Goal: Complete application form

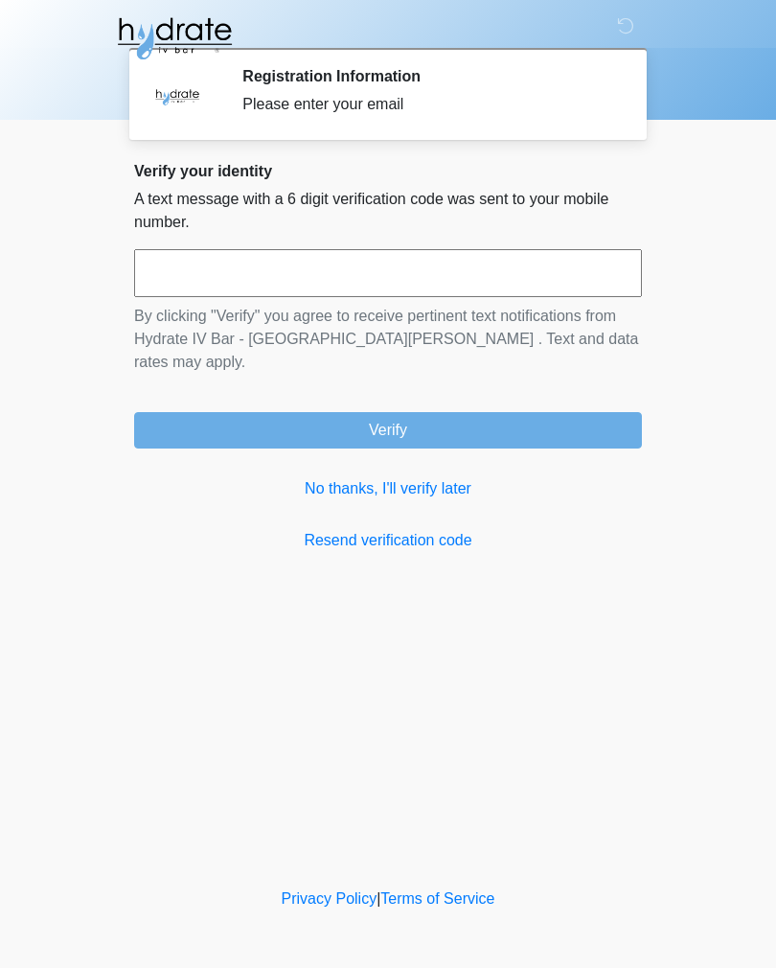
click at [354, 269] on input "text" at bounding box center [388, 273] width 508 height 48
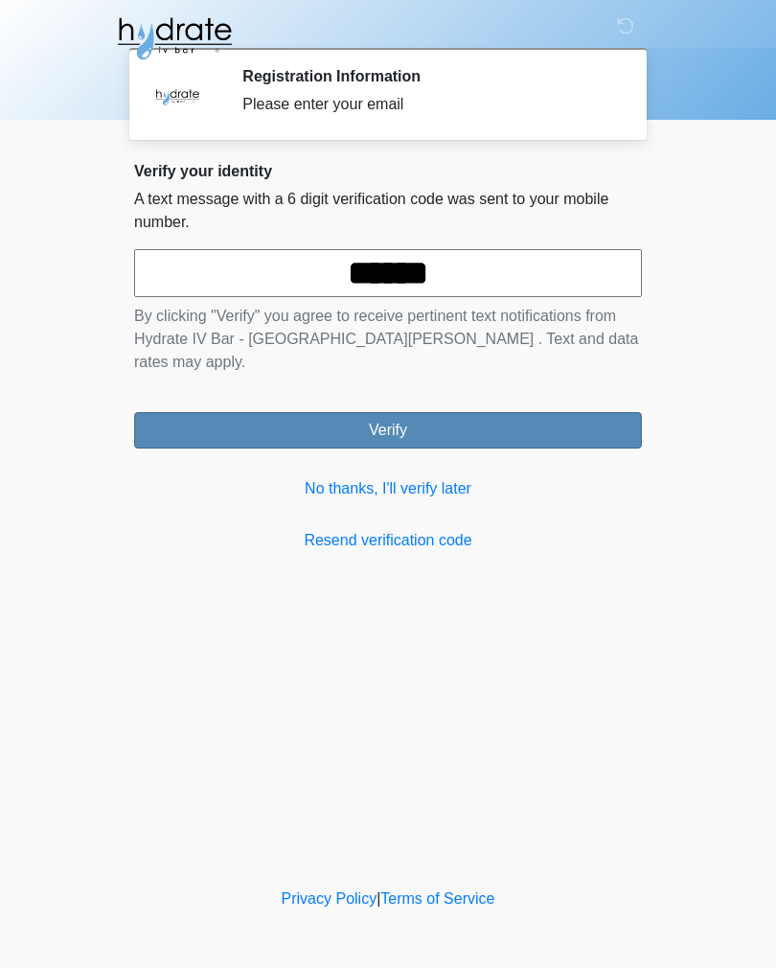
type input "******"
click at [503, 412] on button "Verify" at bounding box center [388, 430] width 508 height 36
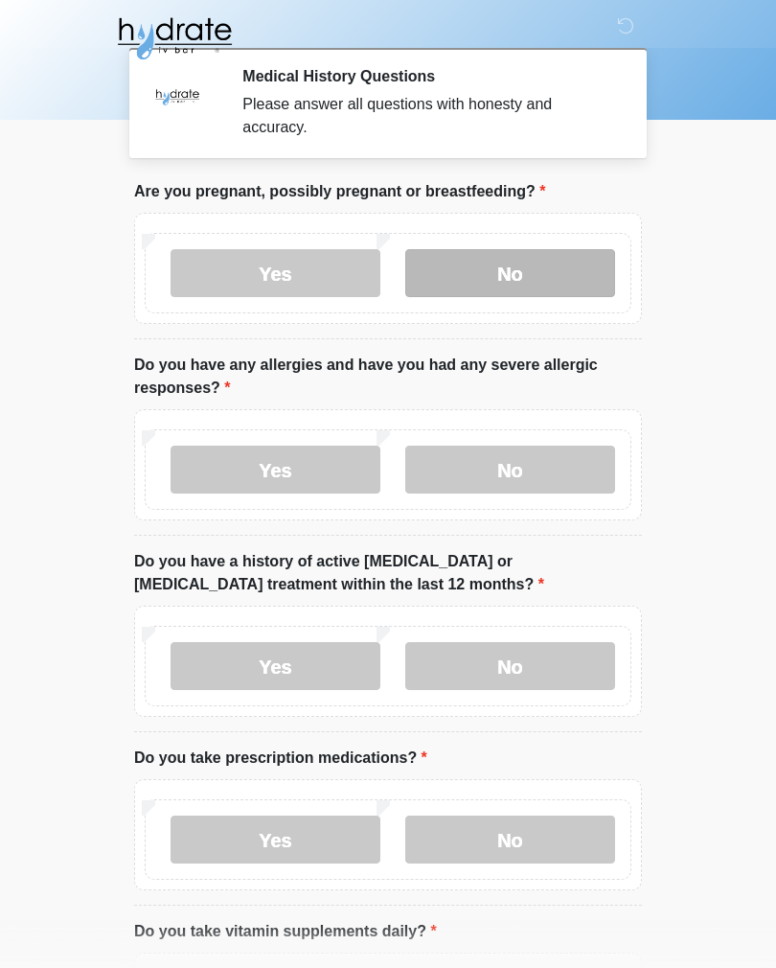
click at [510, 256] on label "No" at bounding box center [510, 273] width 210 height 48
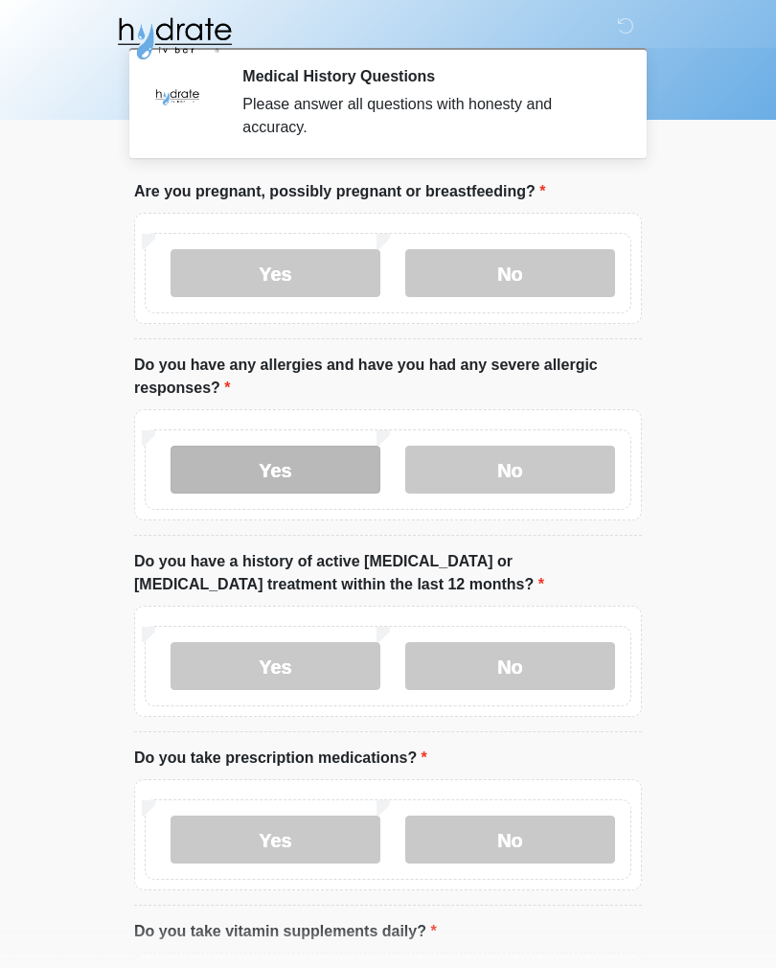
click at [301, 472] on label "Yes" at bounding box center [276, 470] width 210 height 48
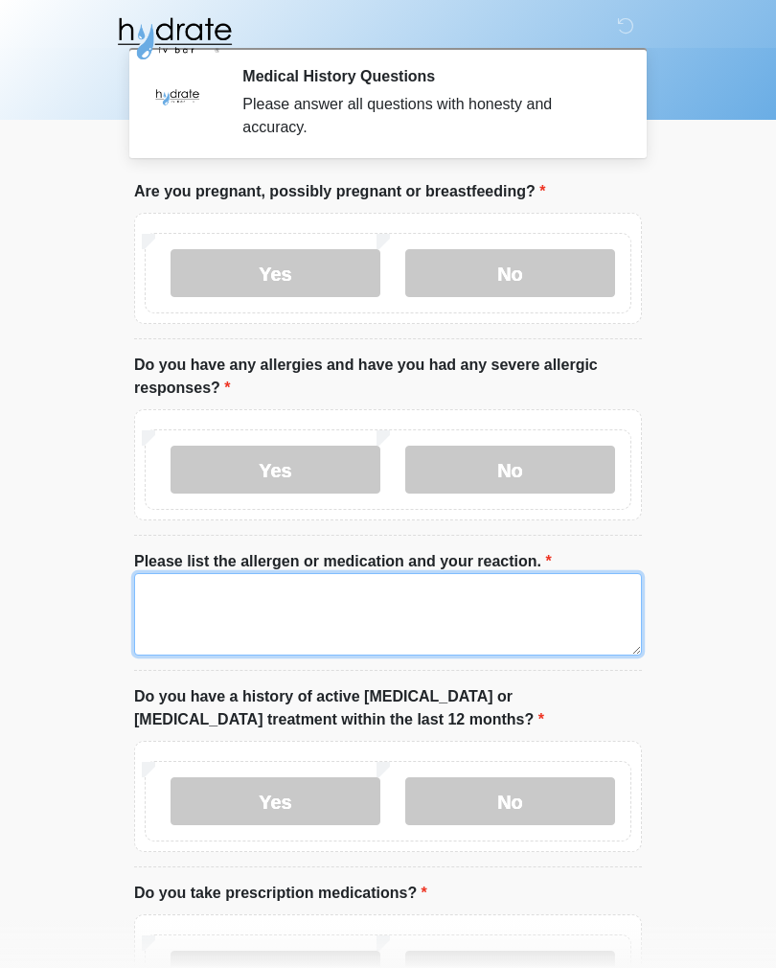
click at [378, 619] on textarea "Please list the allergen or medication and your reaction." at bounding box center [388, 614] width 508 height 82
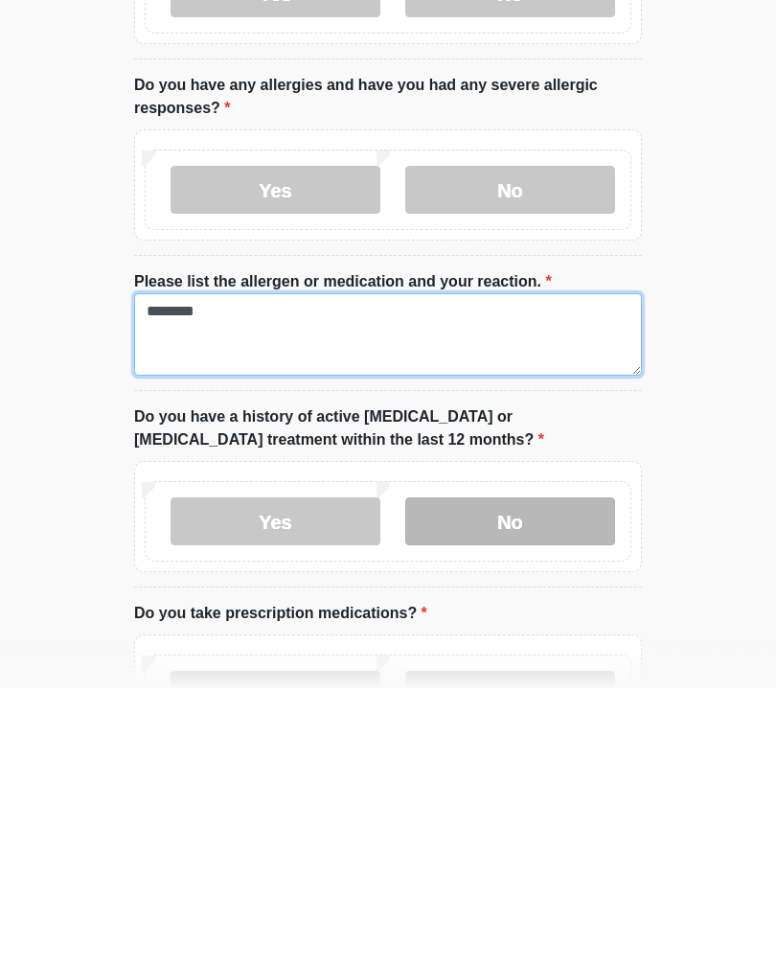
type textarea "********"
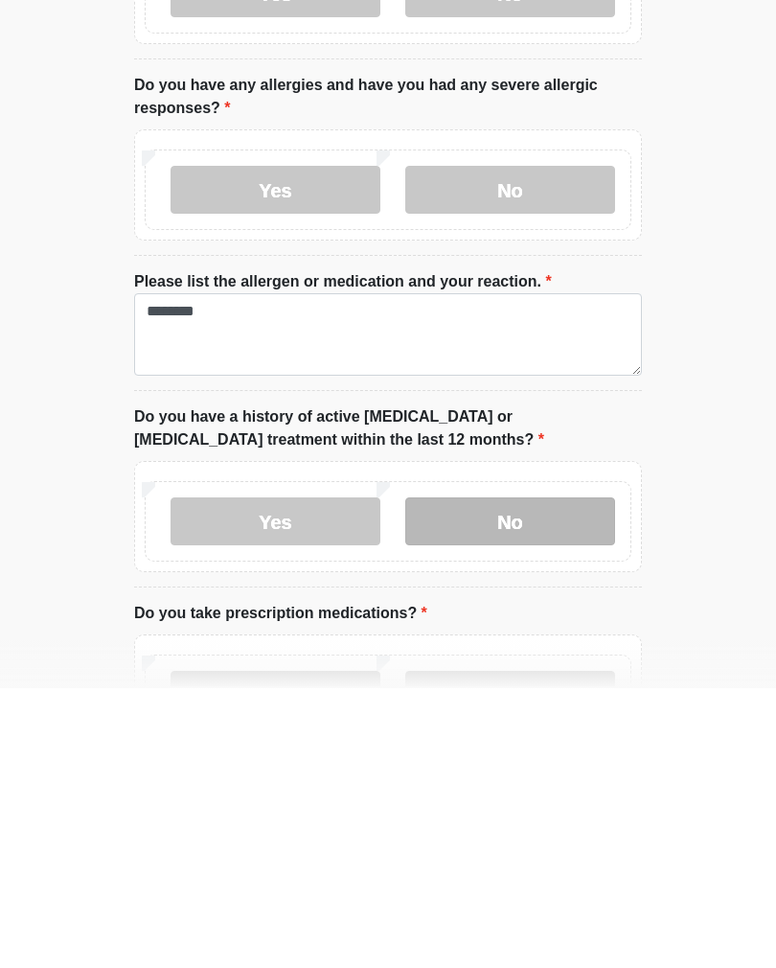
click at [507, 777] on label "No" at bounding box center [510, 801] width 210 height 48
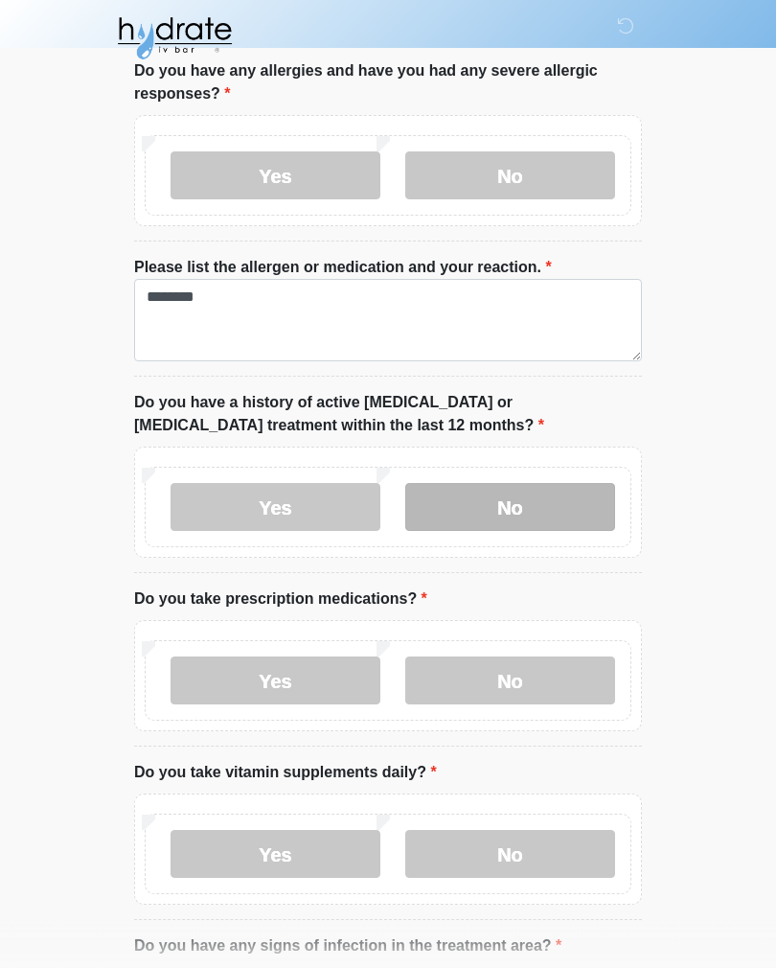
scroll to position [331, 0]
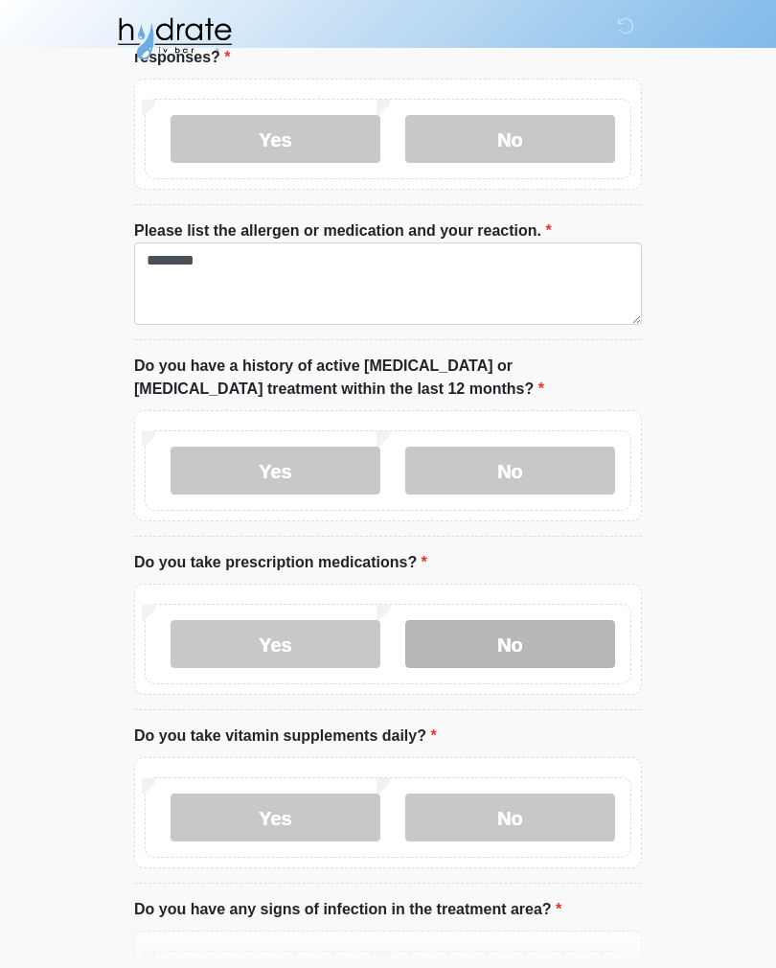
click at [509, 655] on label "No" at bounding box center [510, 644] width 210 height 48
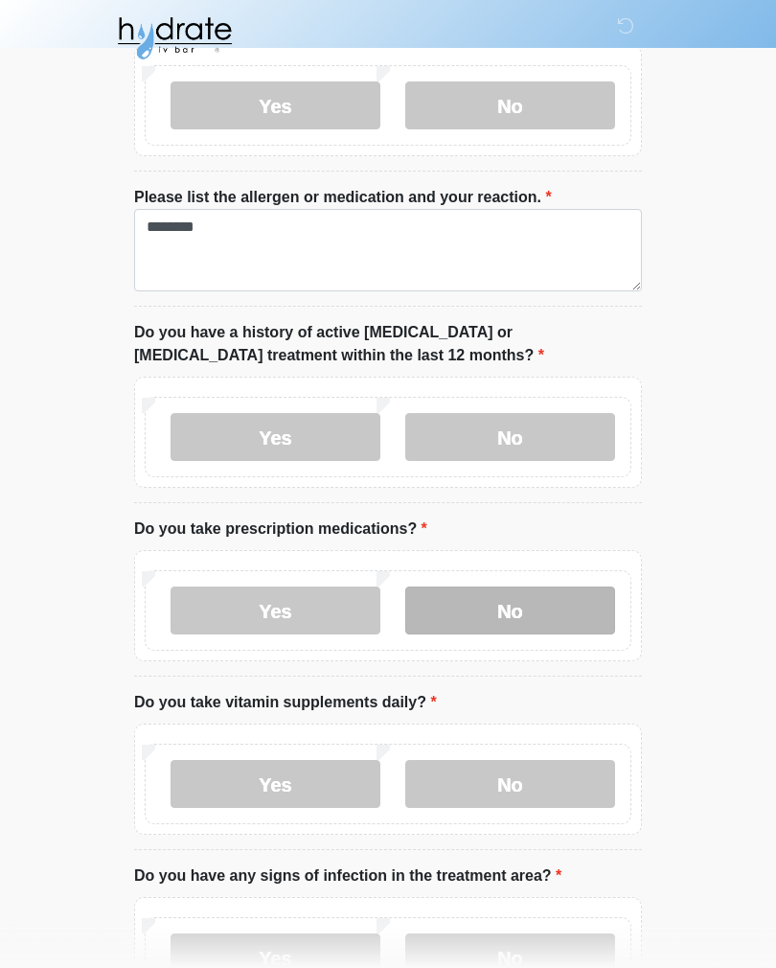
scroll to position [392, 0]
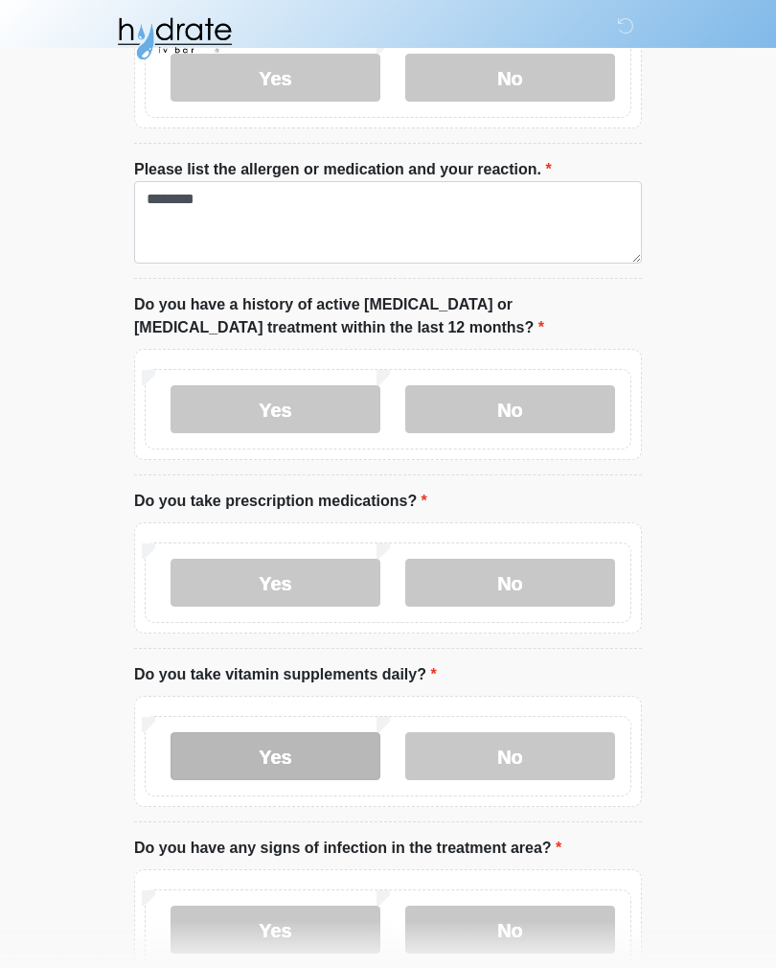
click at [305, 767] on label "Yes" at bounding box center [276, 756] width 210 height 48
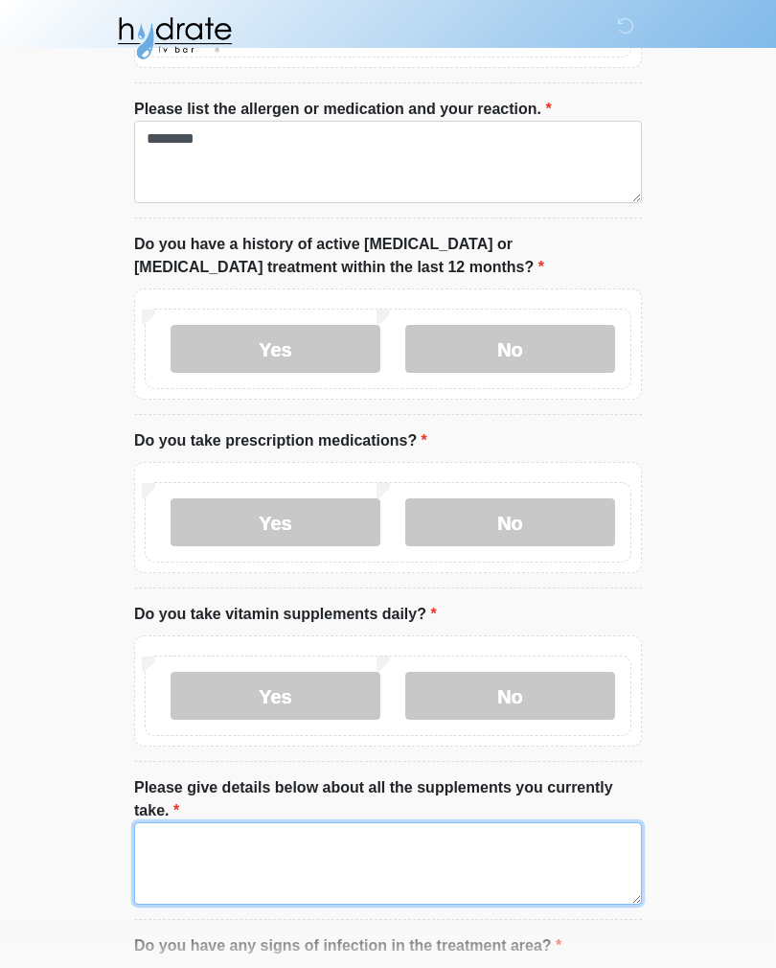
click at [359, 872] on textarea "Please give details below about all the supplements you currently take." at bounding box center [388, 864] width 508 height 82
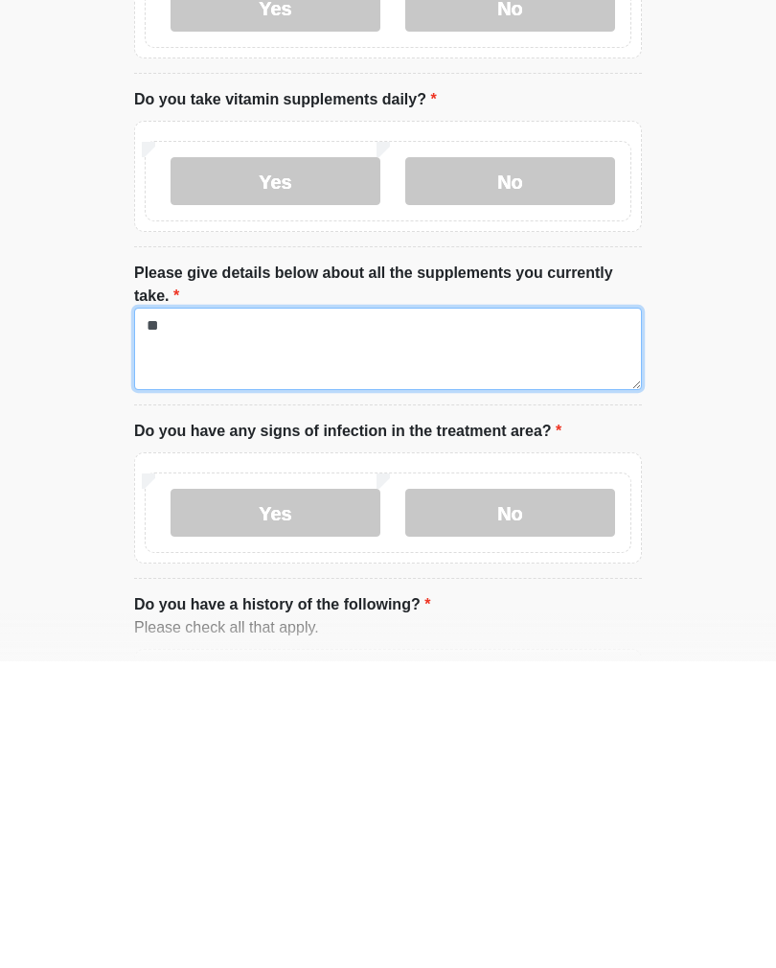
type textarea "*"
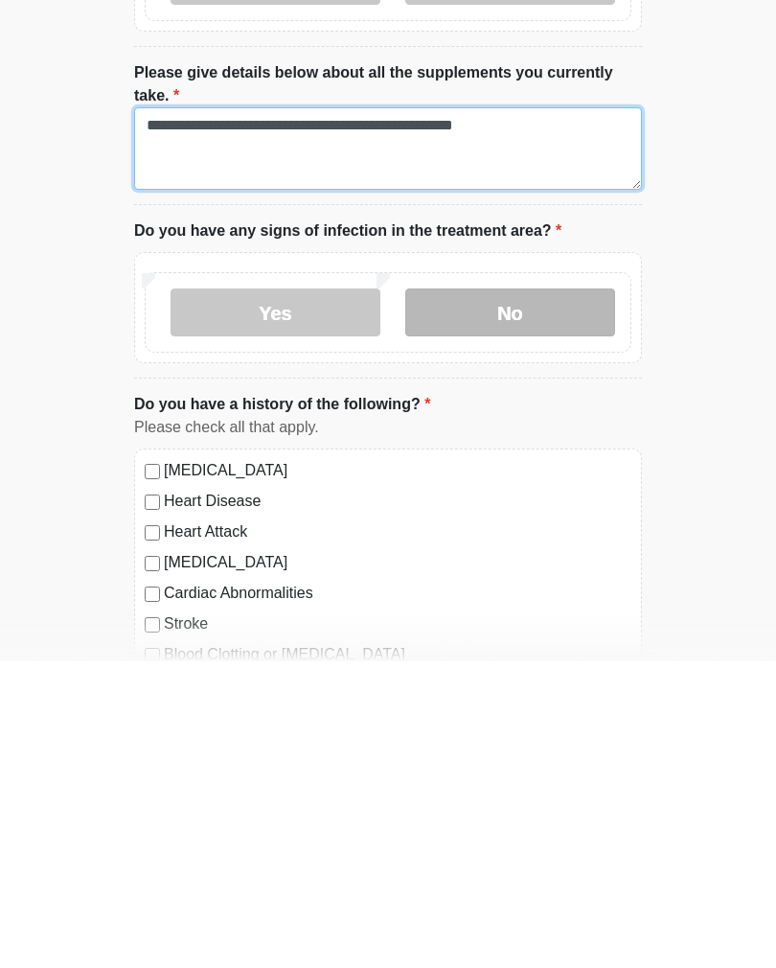
type textarea "**********"
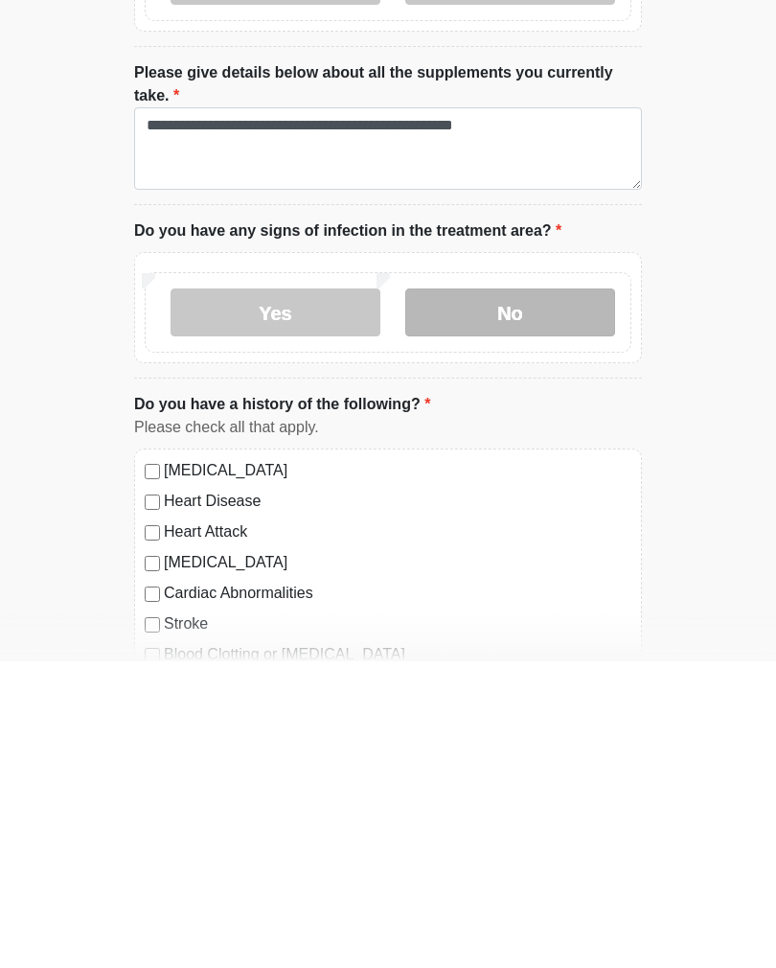
click at [540, 595] on label "No" at bounding box center [510, 619] width 210 height 48
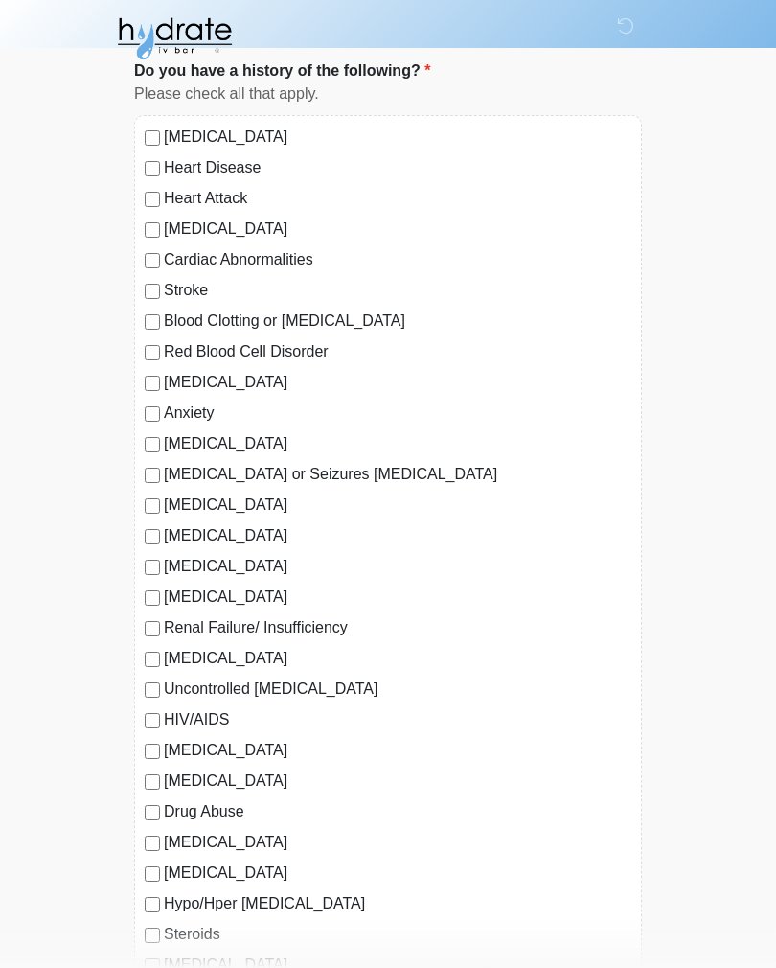
scroll to position [1505, 0]
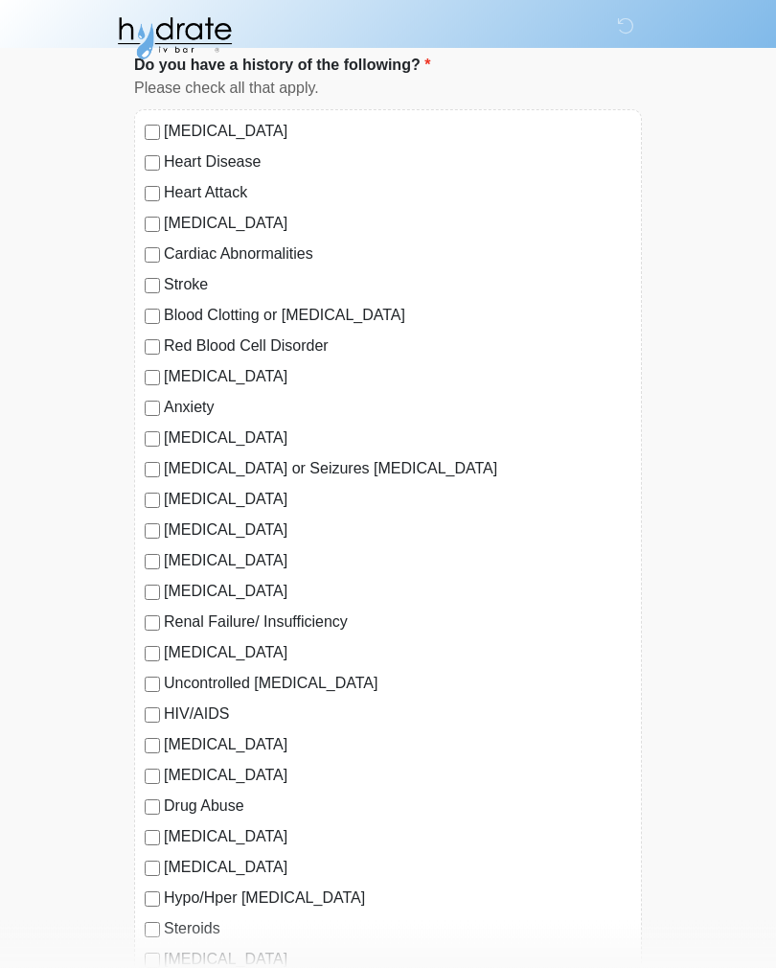
click at [214, 383] on label "Depression" at bounding box center [398, 377] width 468 height 23
click at [172, 427] on label "Autoimmune Disorder" at bounding box center [398, 438] width 468 height 23
click at [160, 397] on div "Anxiety" at bounding box center [388, 408] width 487 height 23
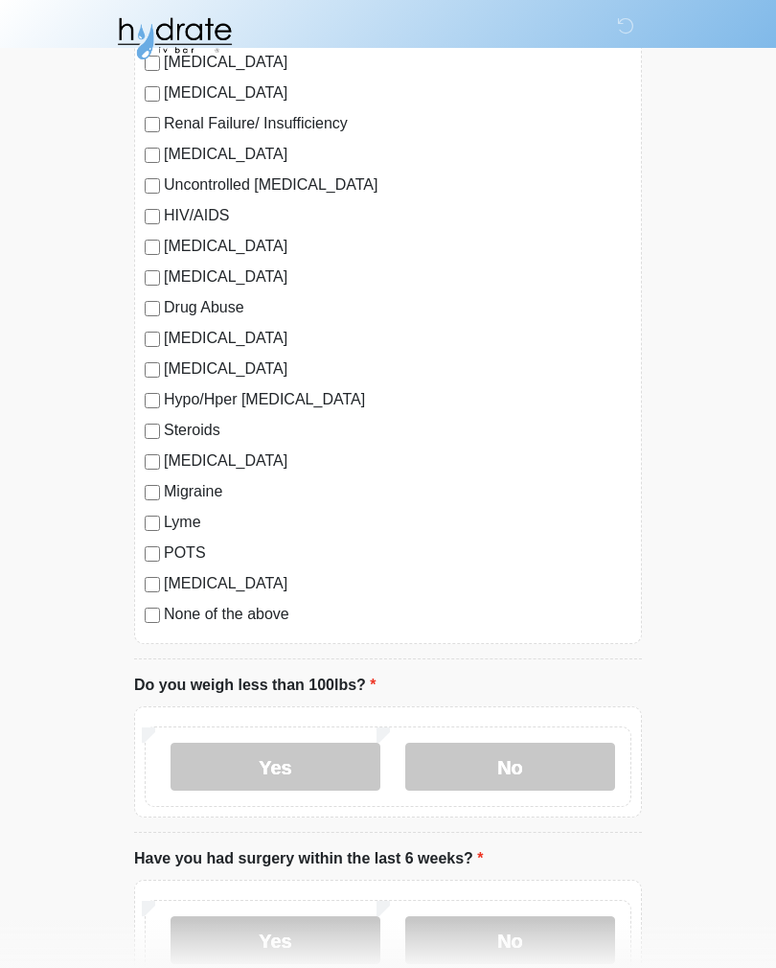
scroll to position [2005, 0]
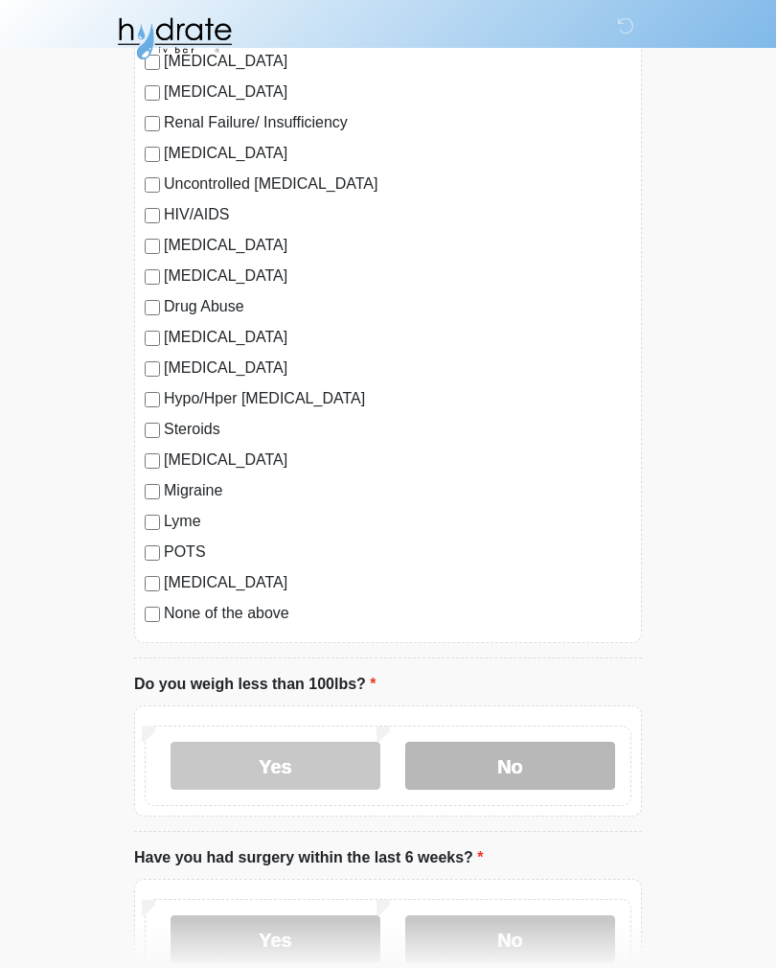
click at [490, 781] on label "No" at bounding box center [510, 766] width 210 height 48
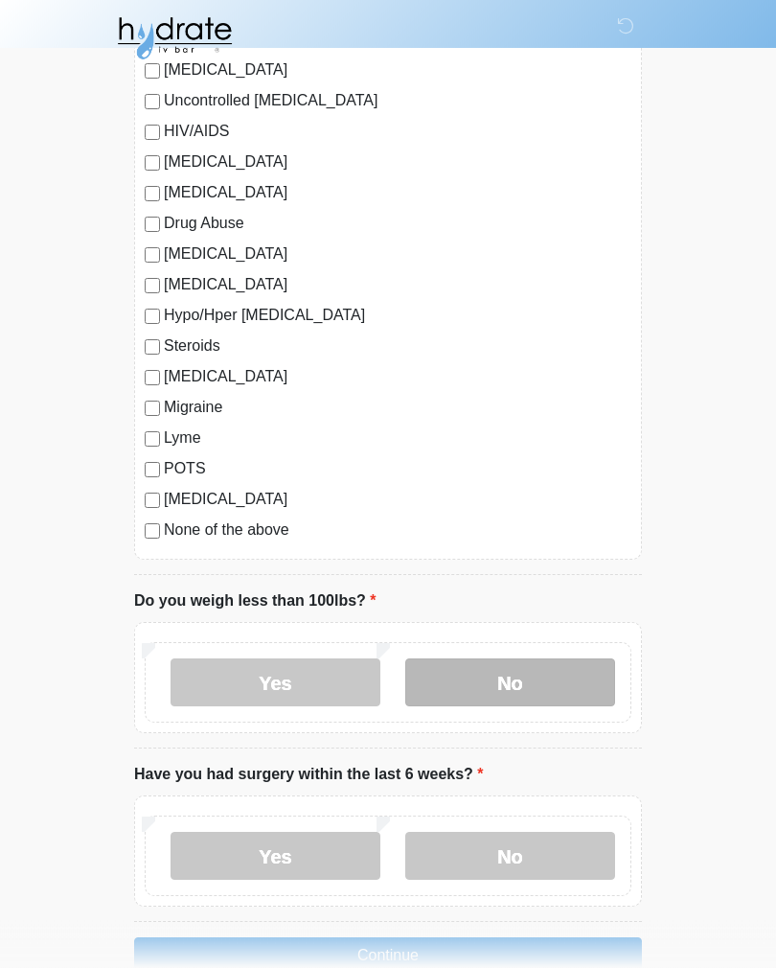
scroll to position [2091, 0]
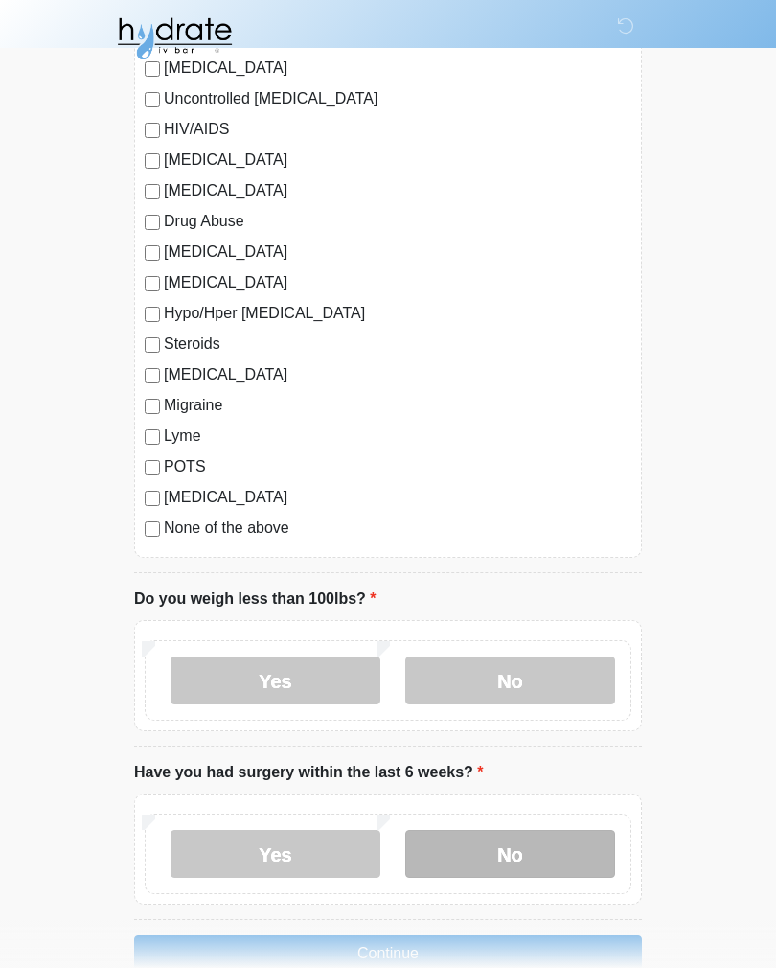
click at [465, 863] on label "No" at bounding box center [510, 854] width 210 height 48
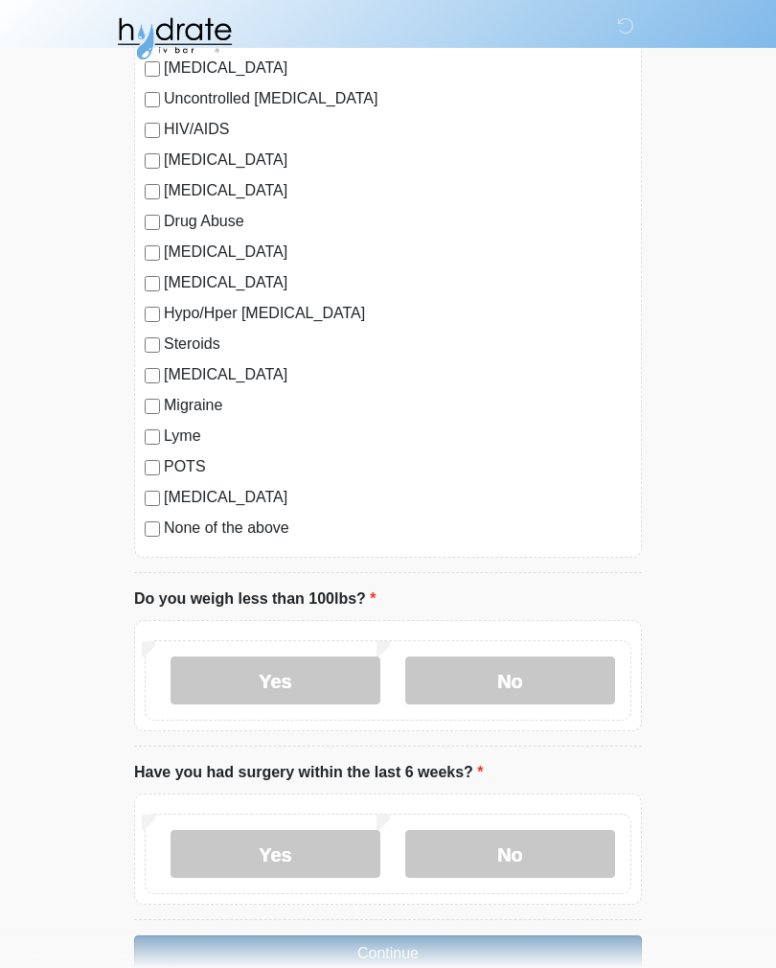
click at [422, 957] on button "Continue" at bounding box center [388, 953] width 508 height 36
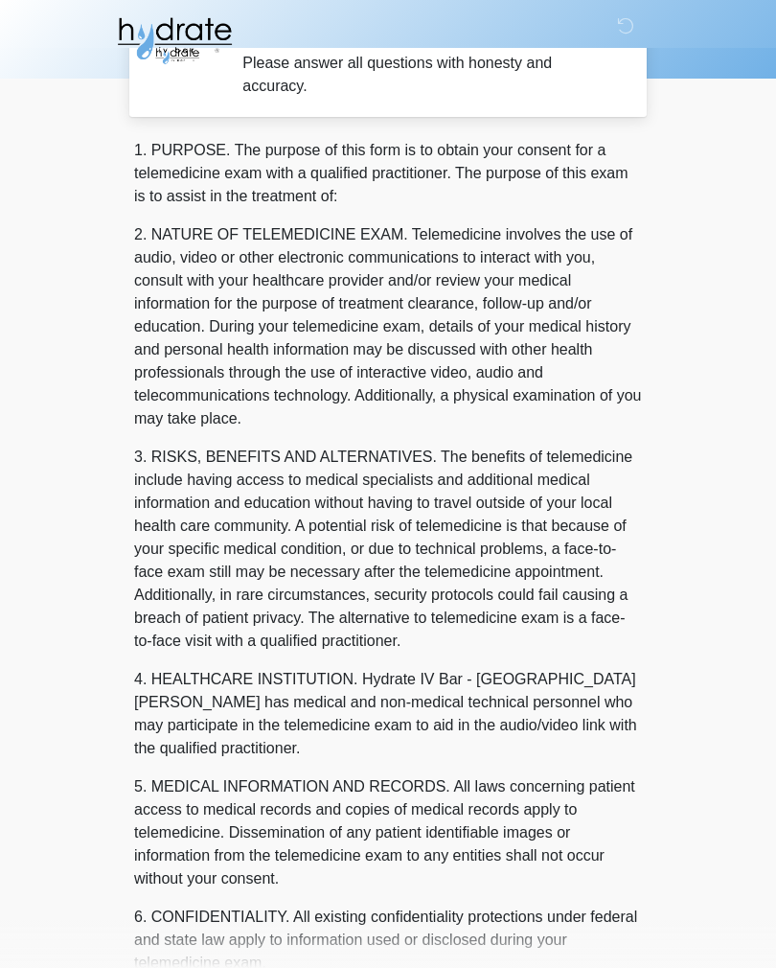
scroll to position [0, 0]
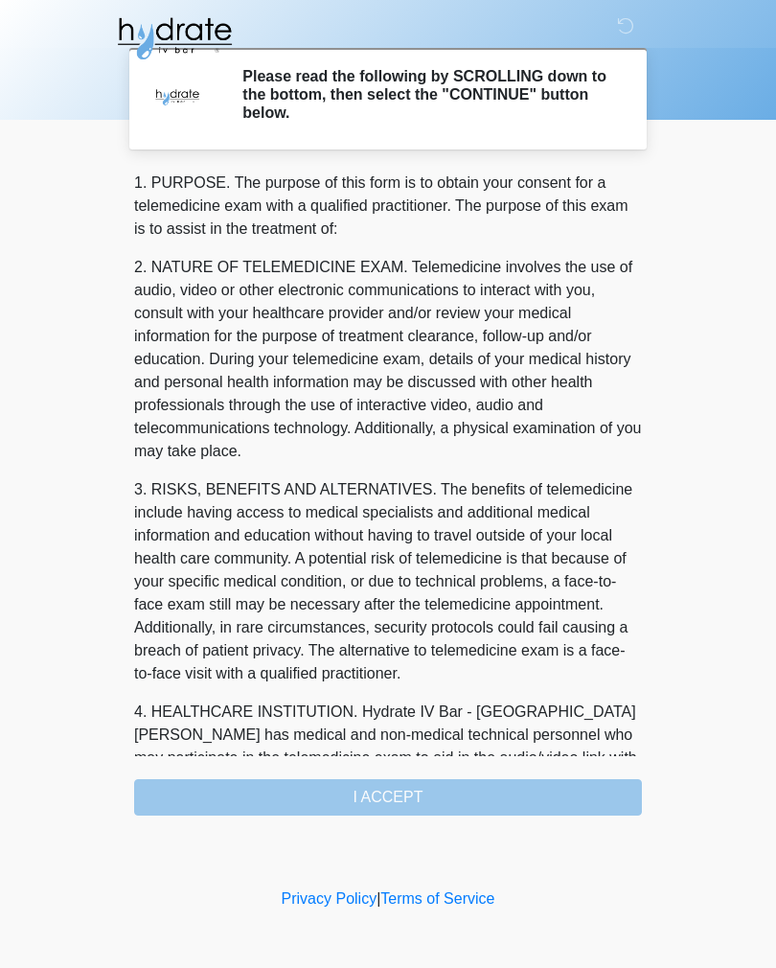
click at [510, 791] on div "1. PURPOSE. The purpose of this form is to obtain your consent for a telemedici…" at bounding box center [388, 494] width 508 height 644
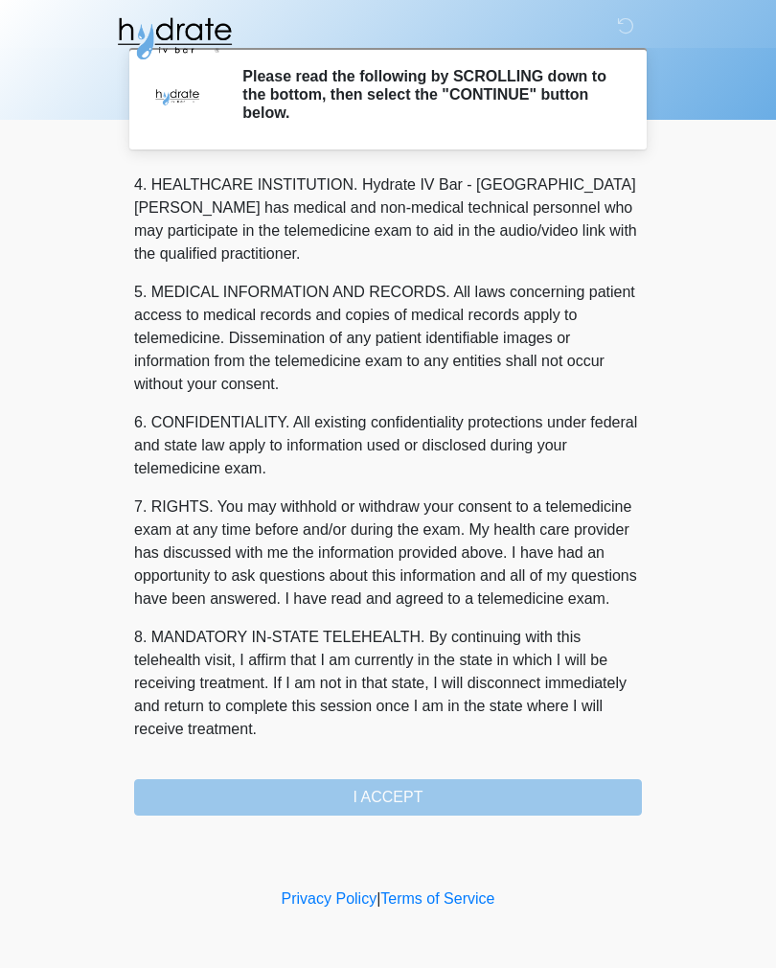
scroll to position [550, 0]
click at [486, 797] on button "I ACCEPT" at bounding box center [388, 797] width 508 height 36
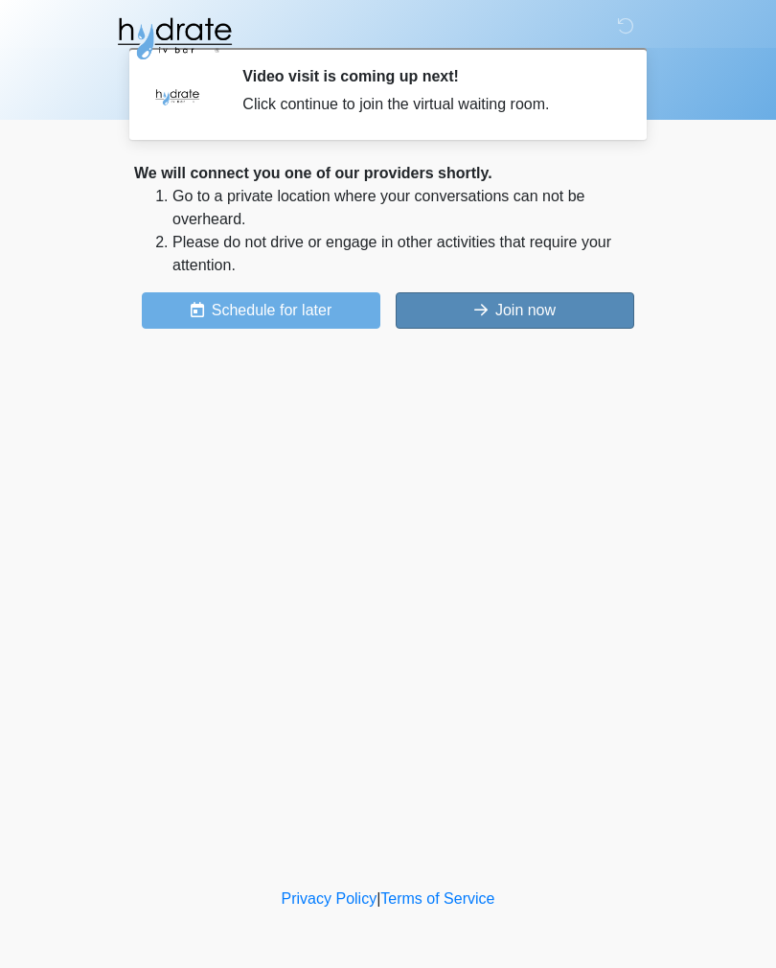
click at [501, 317] on button "Join now" at bounding box center [515, 310] width 239 height 36
click at [559, 309] on button "Join now" at bounding box center [515, 310] width 239 height 36
